Goal: Use online tool/utility: Use online tool/utility

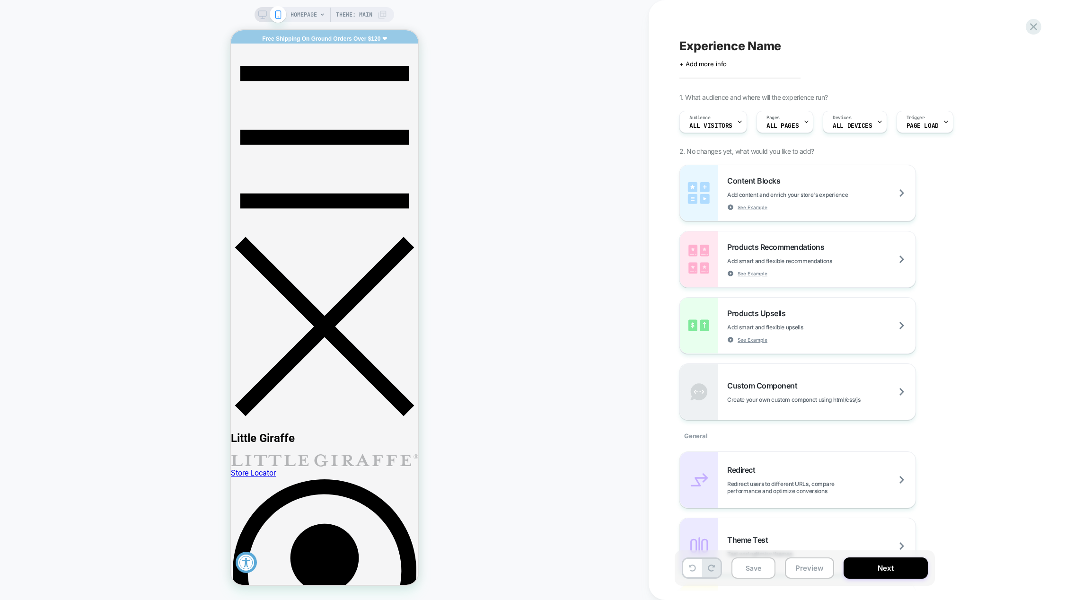
click at [319, 15] on icon at bounding box center [322, 15] width 6 height 6
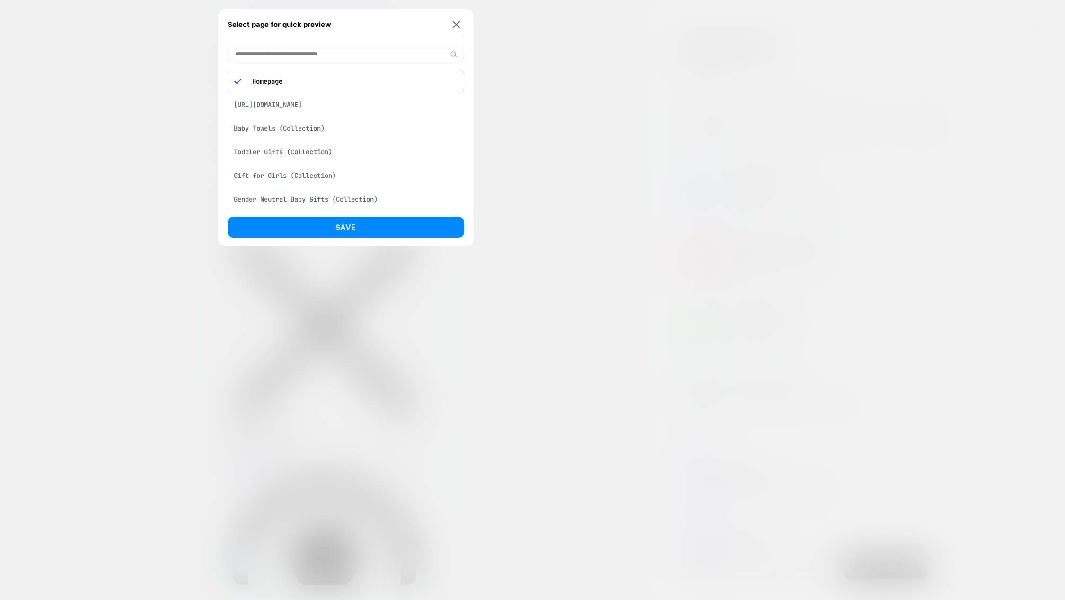
click at [327, 76] on div "Homepage" at bounding box center [346, 82] width 237 height 24
click at [258, 81] on p "Homepage" at bounding box center [352, 81] width 210 height 9
click at [457, 24] on img at bounding box center [456, 24] width 8 height 7
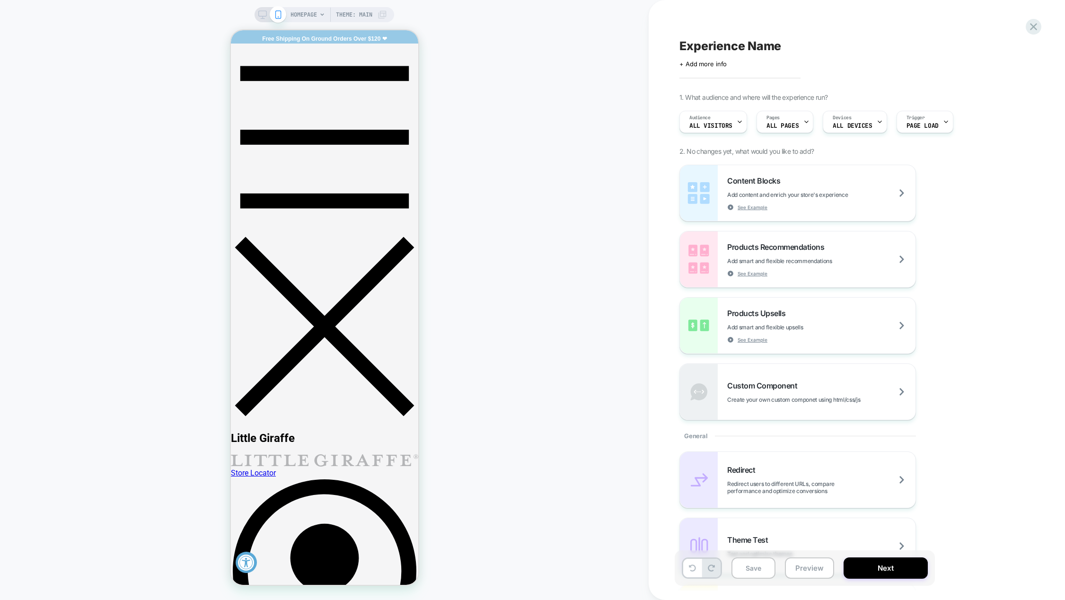
click at [262, 16] on icon at bounding box center [262, 14] width 9 height 9
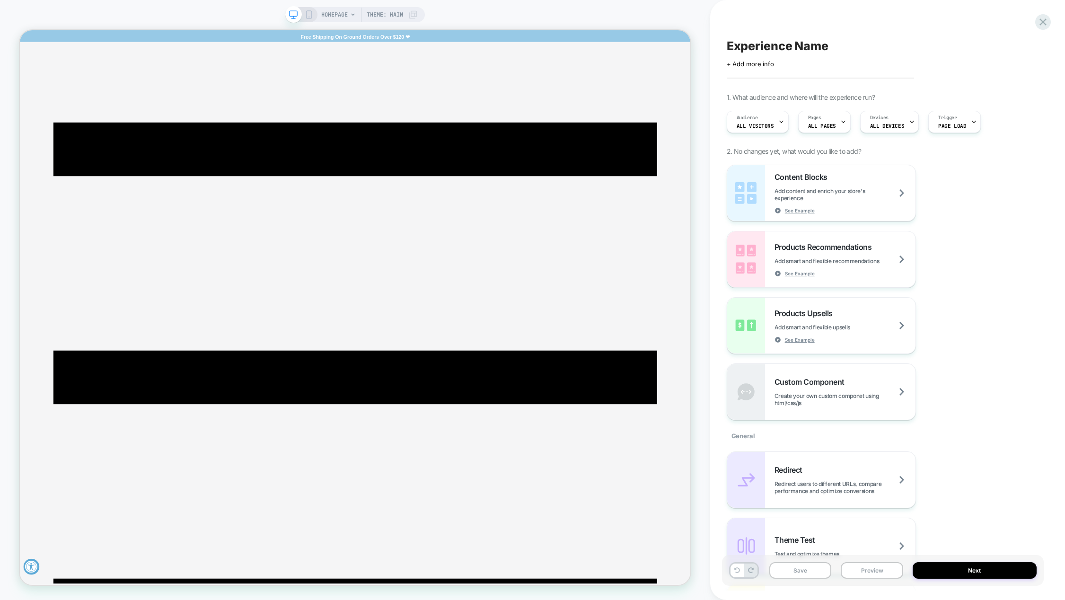
click at [354, 15] on icon at bounding box center [353, 15] width 6 height 6
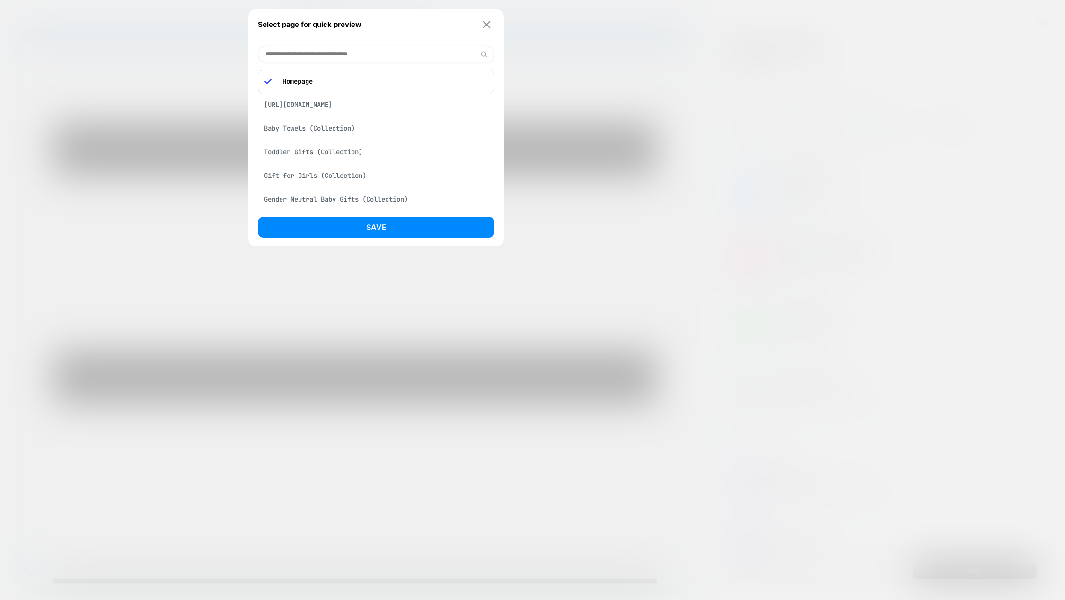
click at [484, 26] on img at bounding box center [487, 24] width 8 height 7
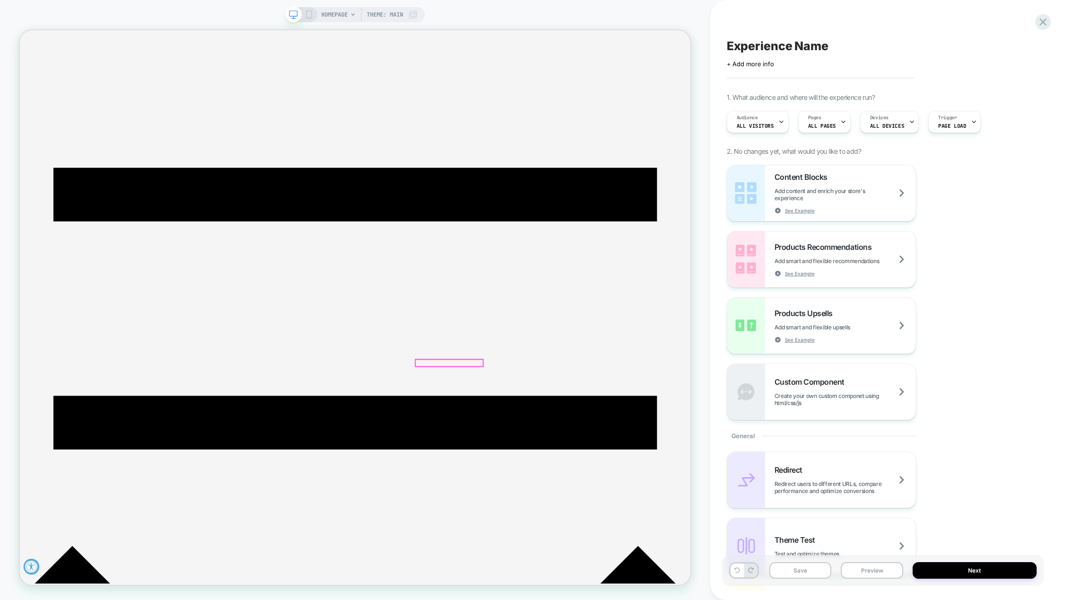
scroll to position [95, 0]
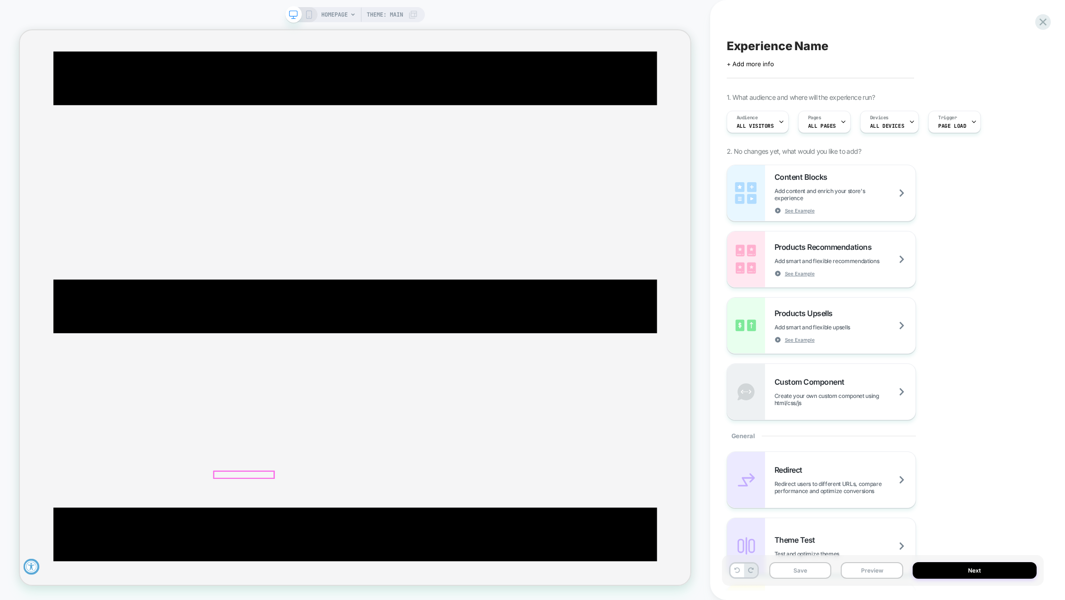
click at [311, 599] on div "Edit Visual" at bounding box center [356, 608] width 90 height 23
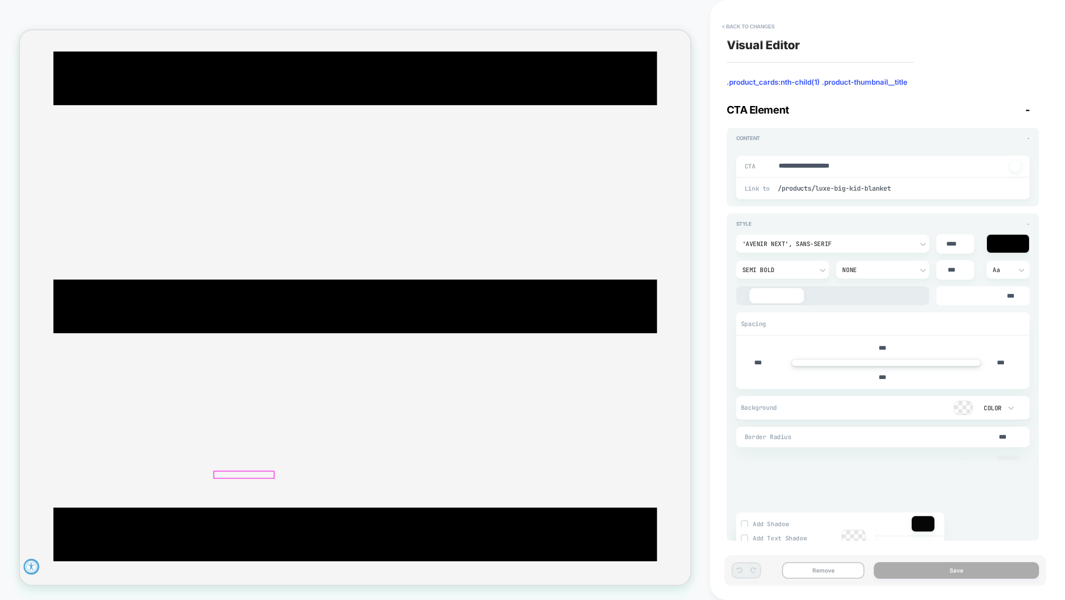
type textarea "*"
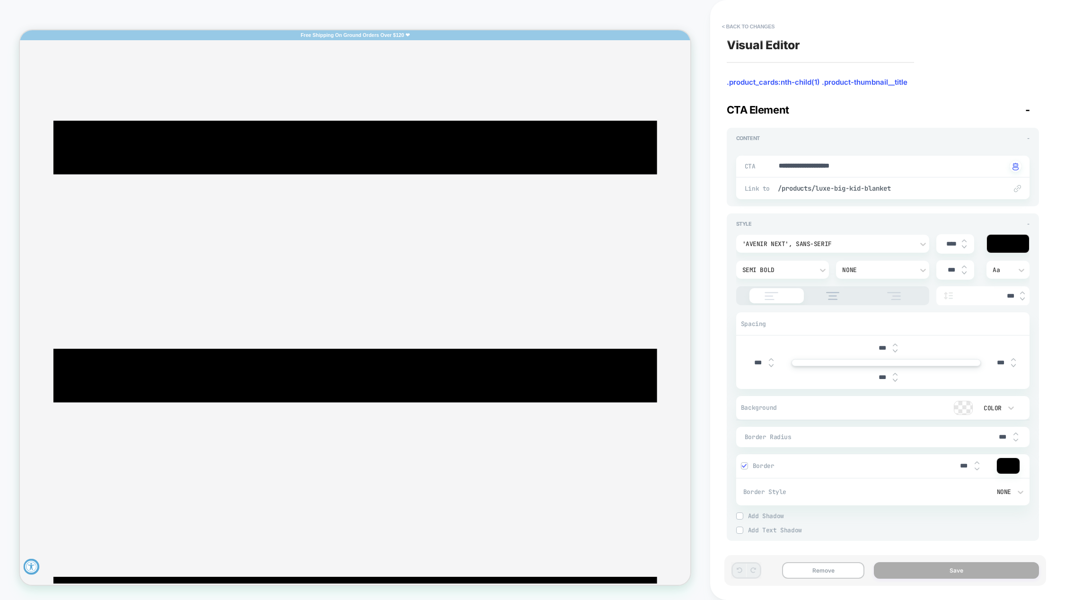
scroll to position [0, 0]
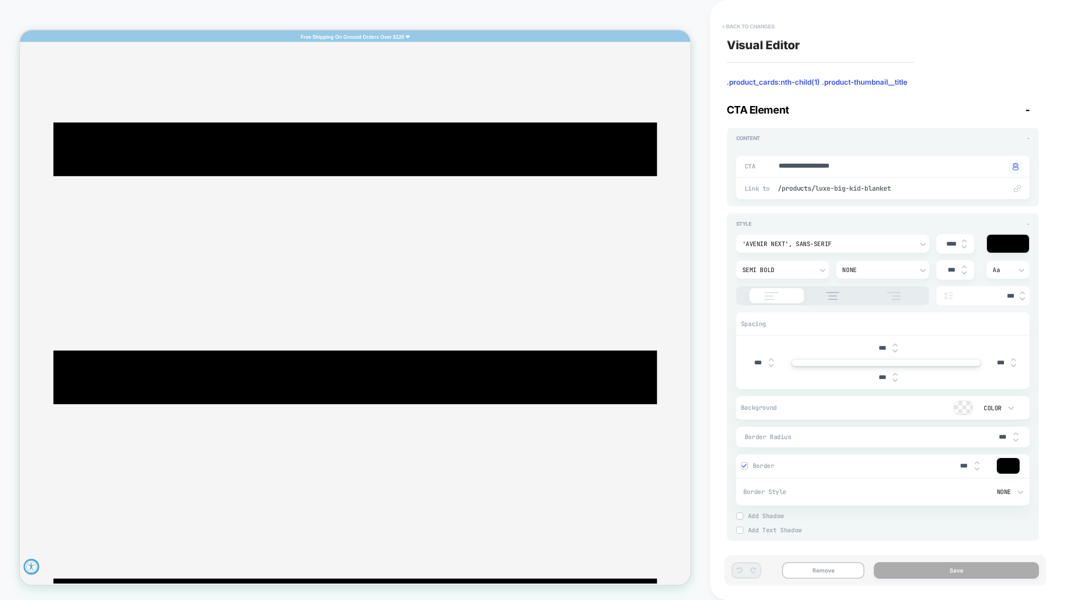
click at [726, 28] on button "< Back to changes" at bounding box center [748, 26] width 62 height 15
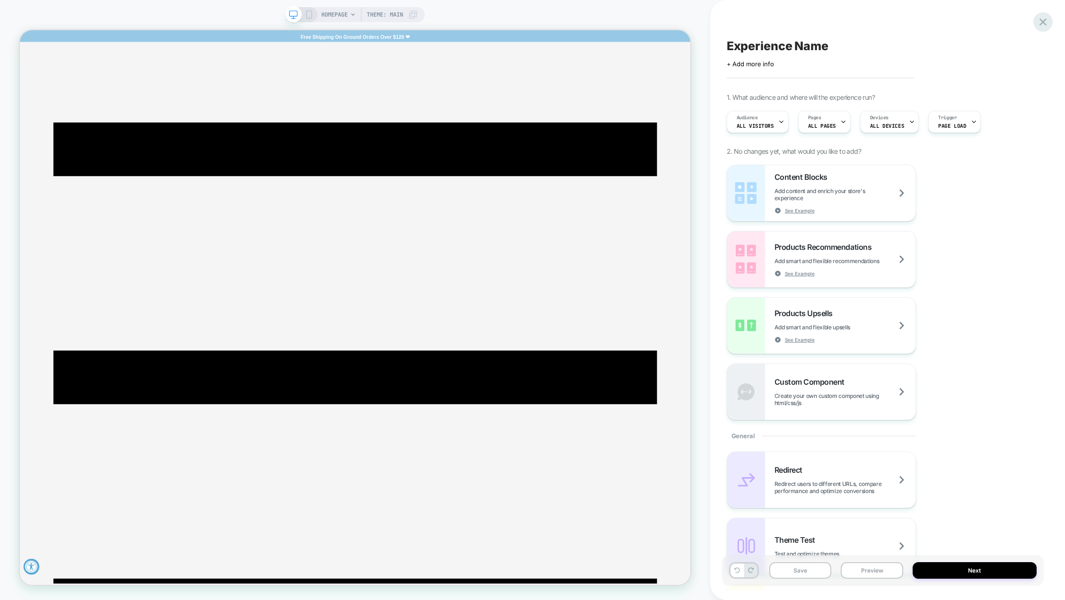
click at [1039, 19] on icon at bounding box center [1042, 22] width 13 height 13
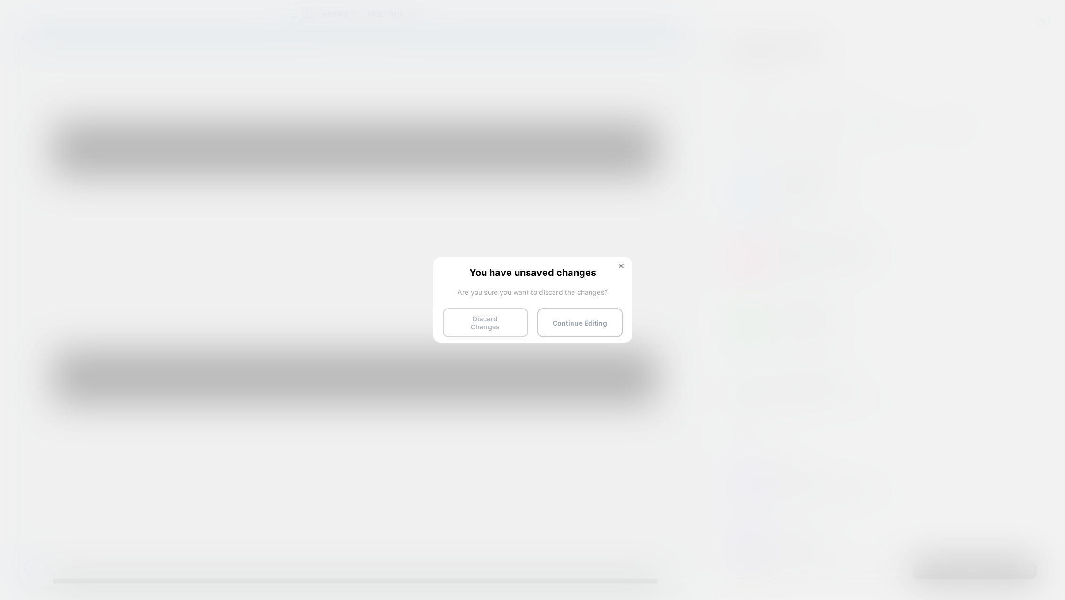
click at [514, 323] on button "Discard Changes" at bounding box center [485, 322] width 85 height 29
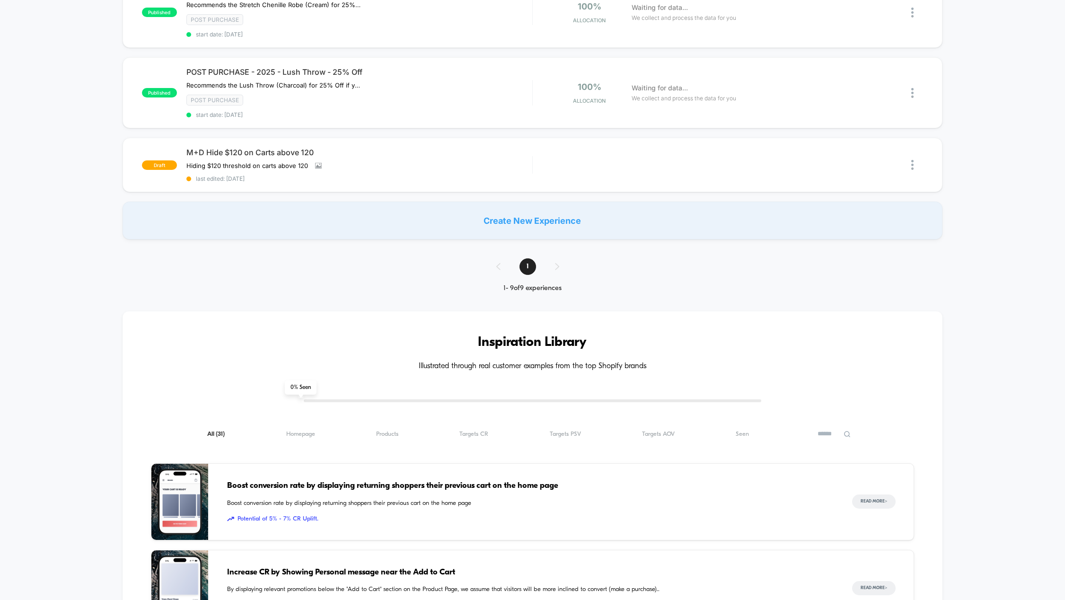
scroll to position [473, 0]
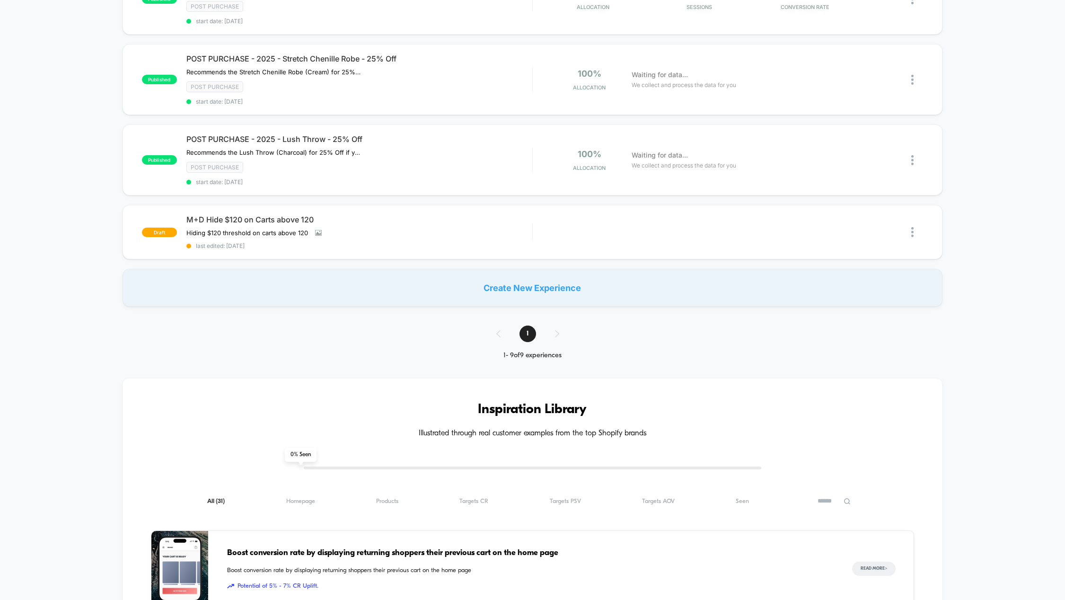
click at [521, 290] on div "Create New Experience" at bounding box center [533, 288] width 820 height 38
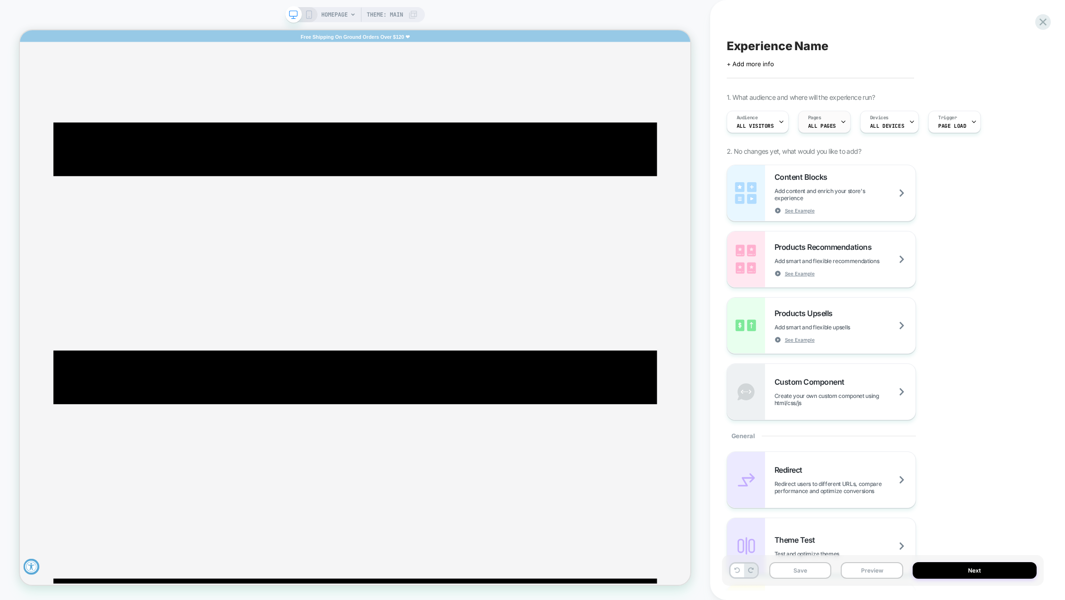
click at [840, 121] on icon at bounding box center [843, 122] width 6 height 6
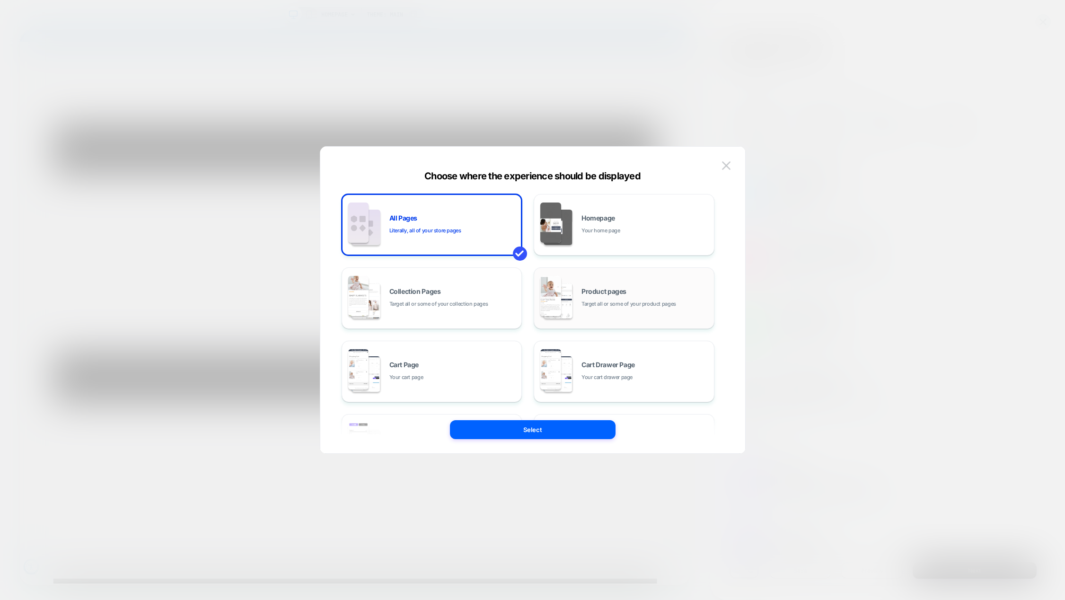
click at [603, 289] on span "Product pages" at bounding box center [603, 291] width 45 height 7
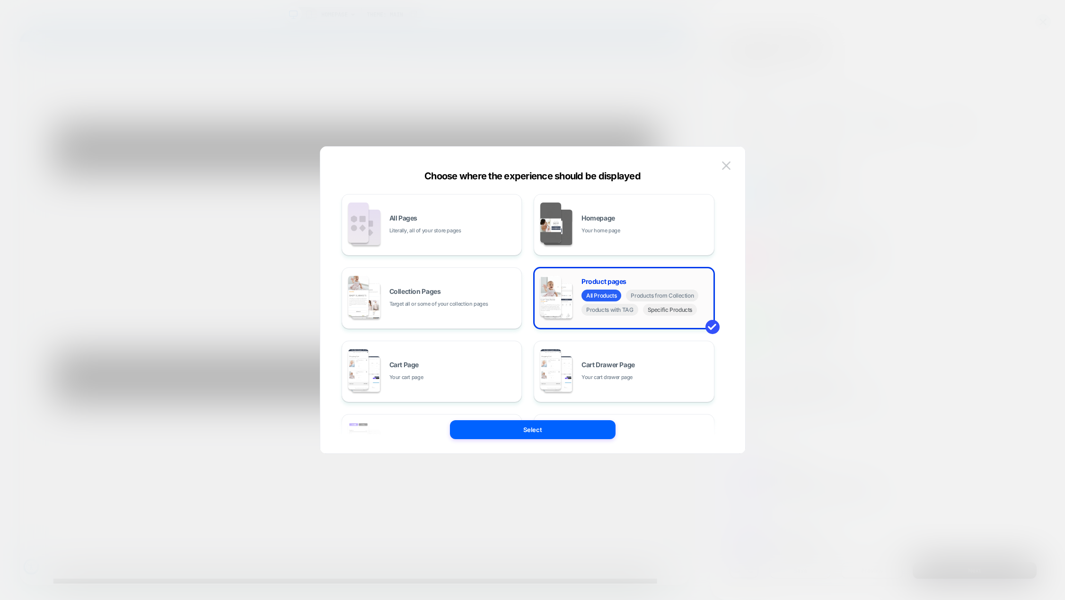
click at [658, 312] on span "Specific Products" at bounding box center [670, 310] width 54 height 12
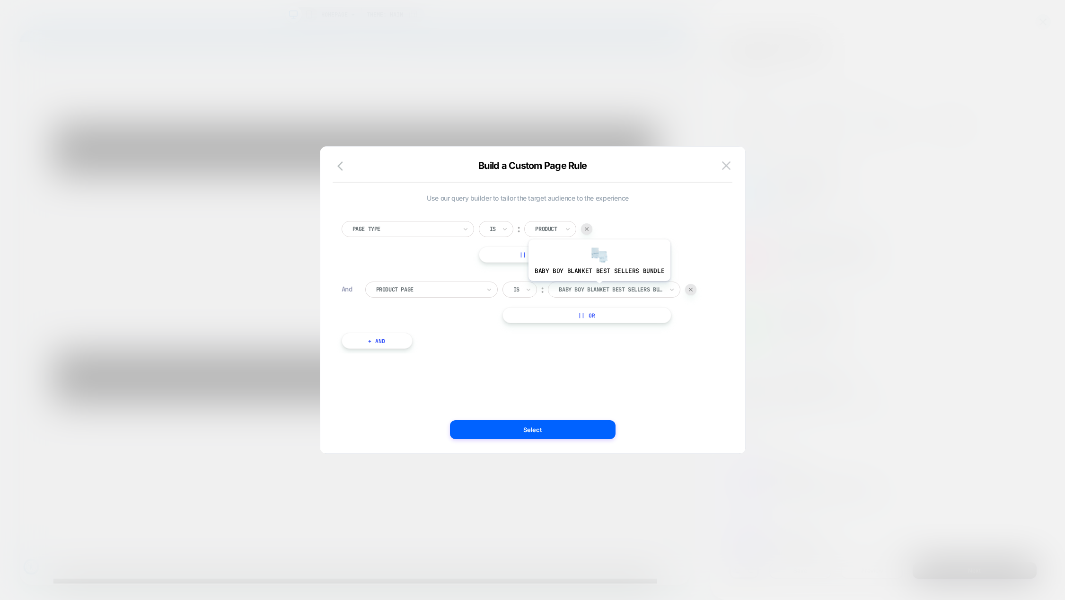
click at [598, 288] on div at bounding box center [611, 289] width 104 height 9
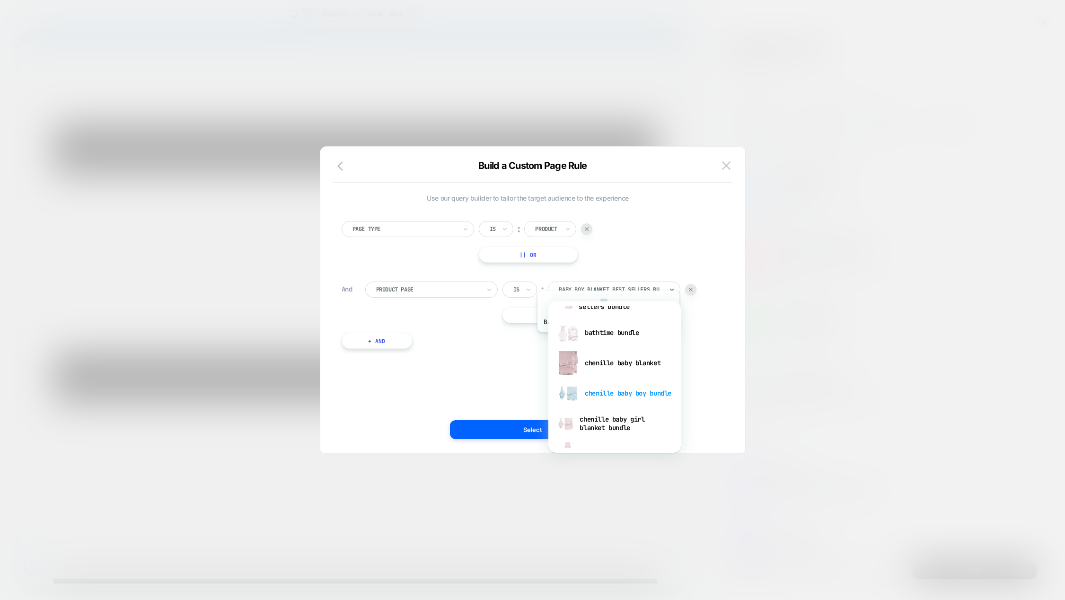
scroll to position [95, 0]
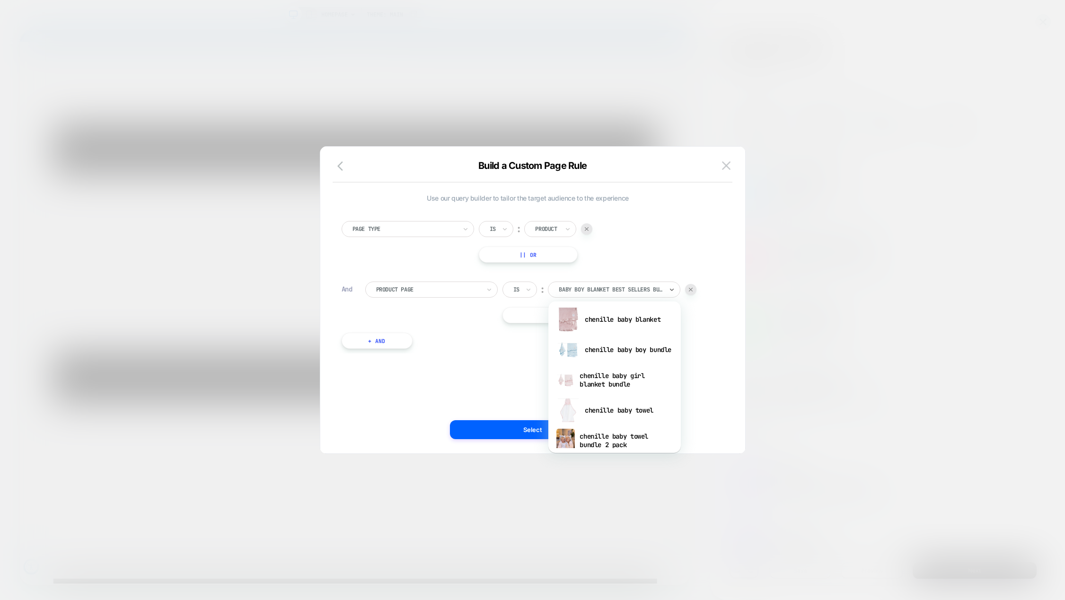
click at [437, 253] on div "Page Type Is ︰ Product || Or" at bounding box center [528, 242] width 373 height 42
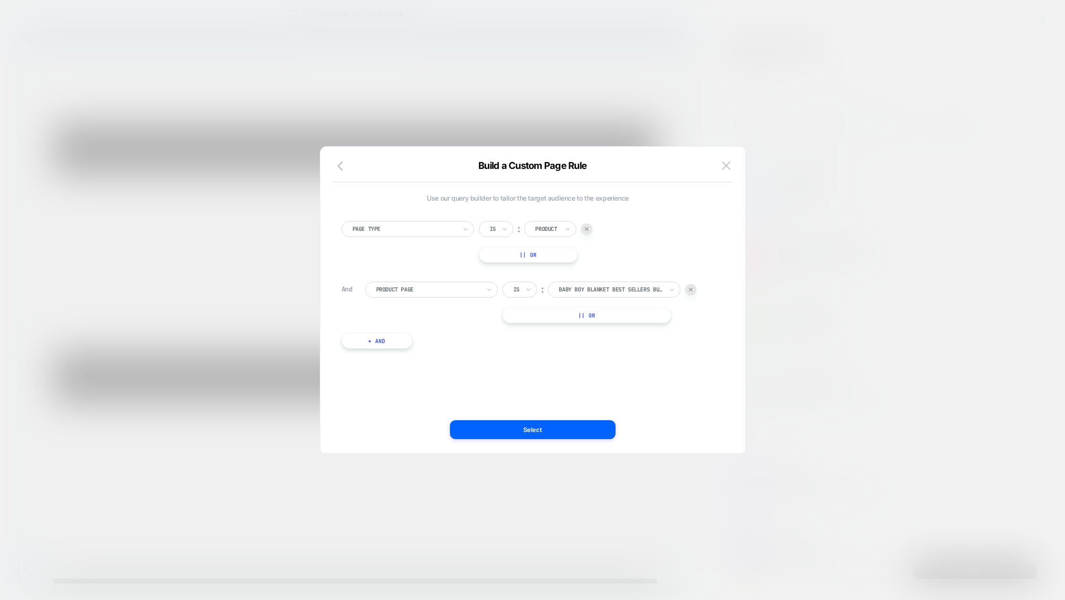
click at [691, 290] on img at bounding box center [691, 290] width 4 height 4
click at [528, 428] on button "Select" at bounding box center [533, 429] width 166 height 19
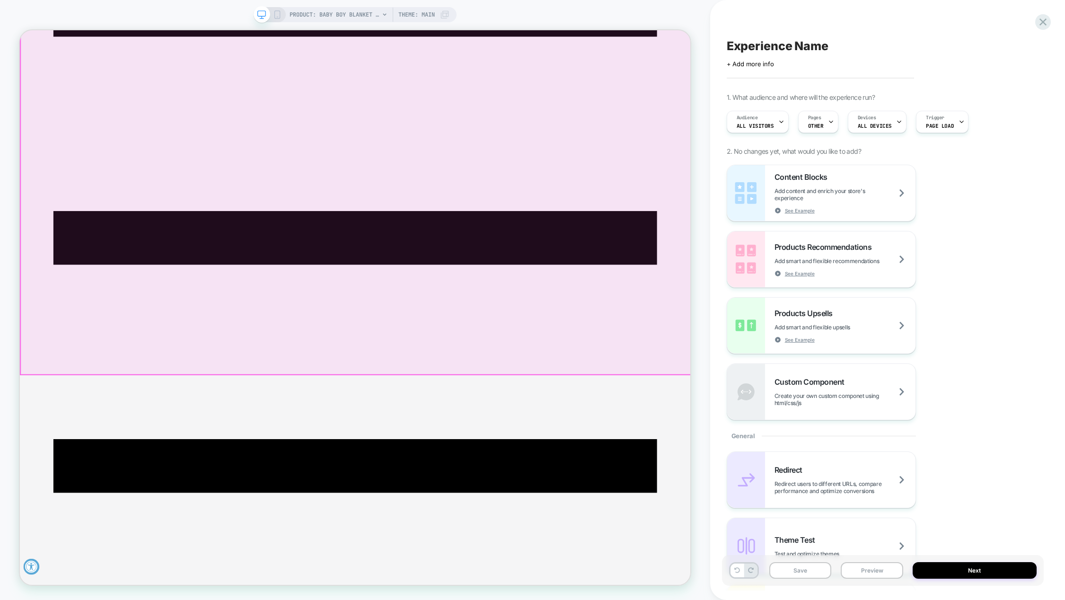
scroll to position [189, 0]
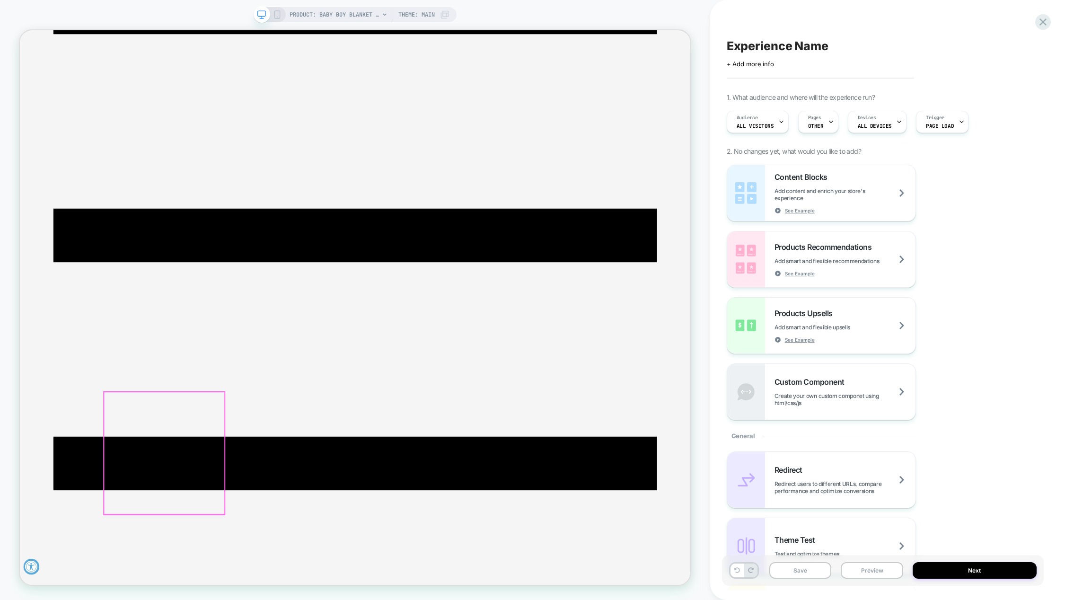
click at [818, 187] on div "Content Blocks Add content and enrich your store's experience See Example" at bounding box center [844, 193] width 141 height 42
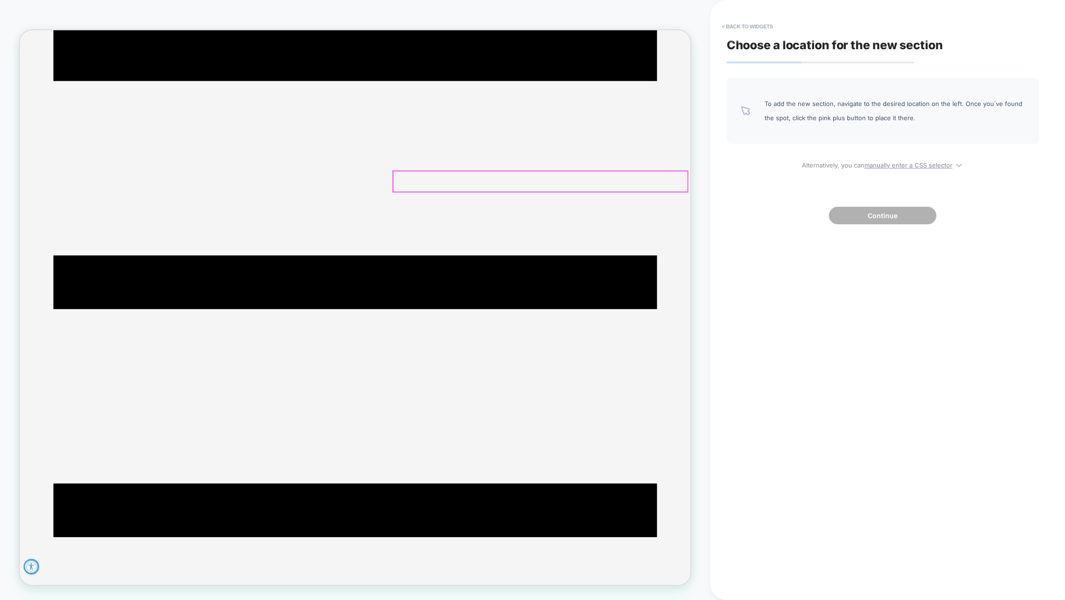
scroll to position [0, 0]
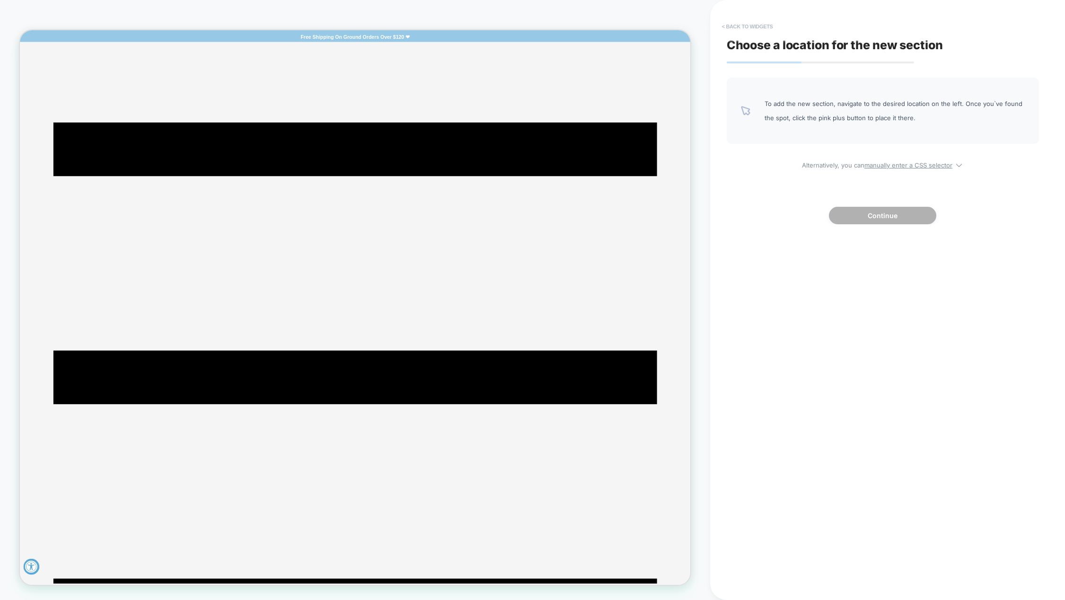
click at [734, 25] on button "< Back to widgets" at bounding box center [747, 26] width 61 height 15
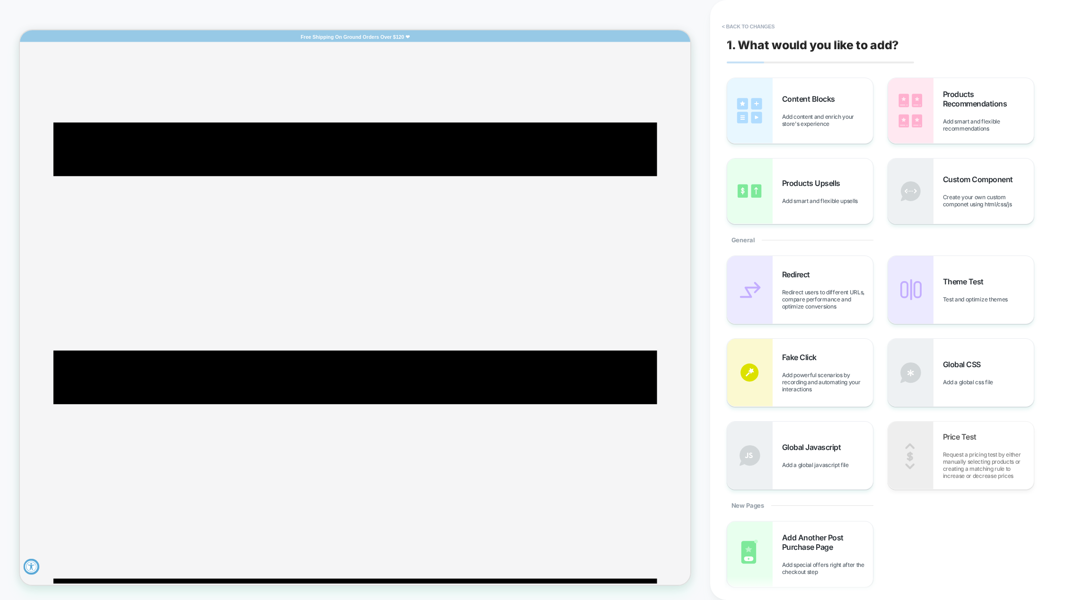
click at [734, 25] on button "< Back to changes" at bounding box center [748, 26] width 62 height 15
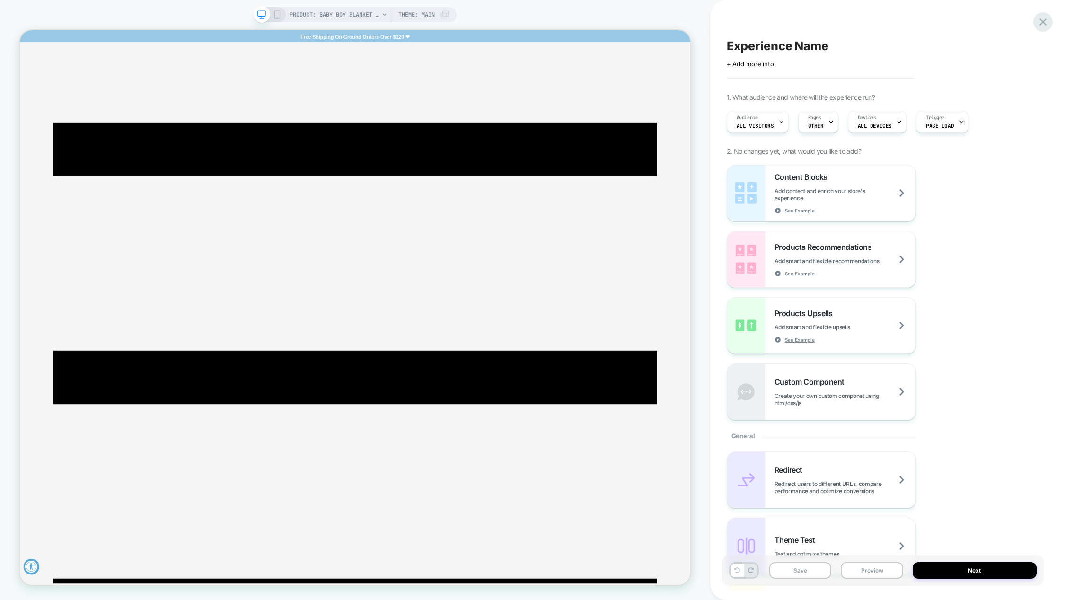
click at [1040, 21] on icon at bounding box center [1042, 22] width 13 height 13
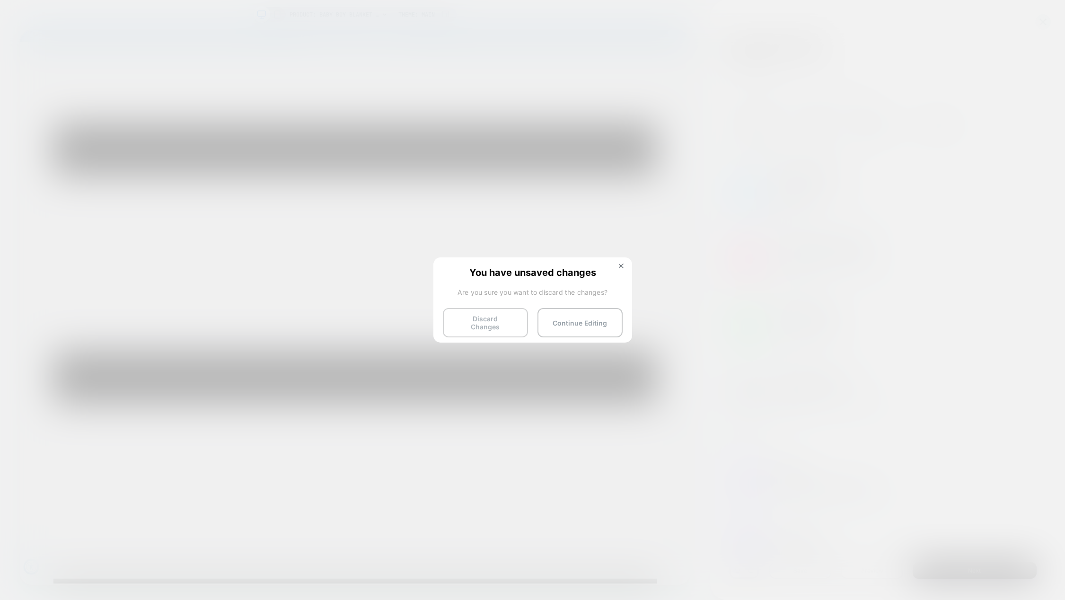
click at [491, 325] on button "Discard Changes" at bounding box center [485, 322] width 85 height 29
